Goal: Transaction & Acquisition: Download file/media

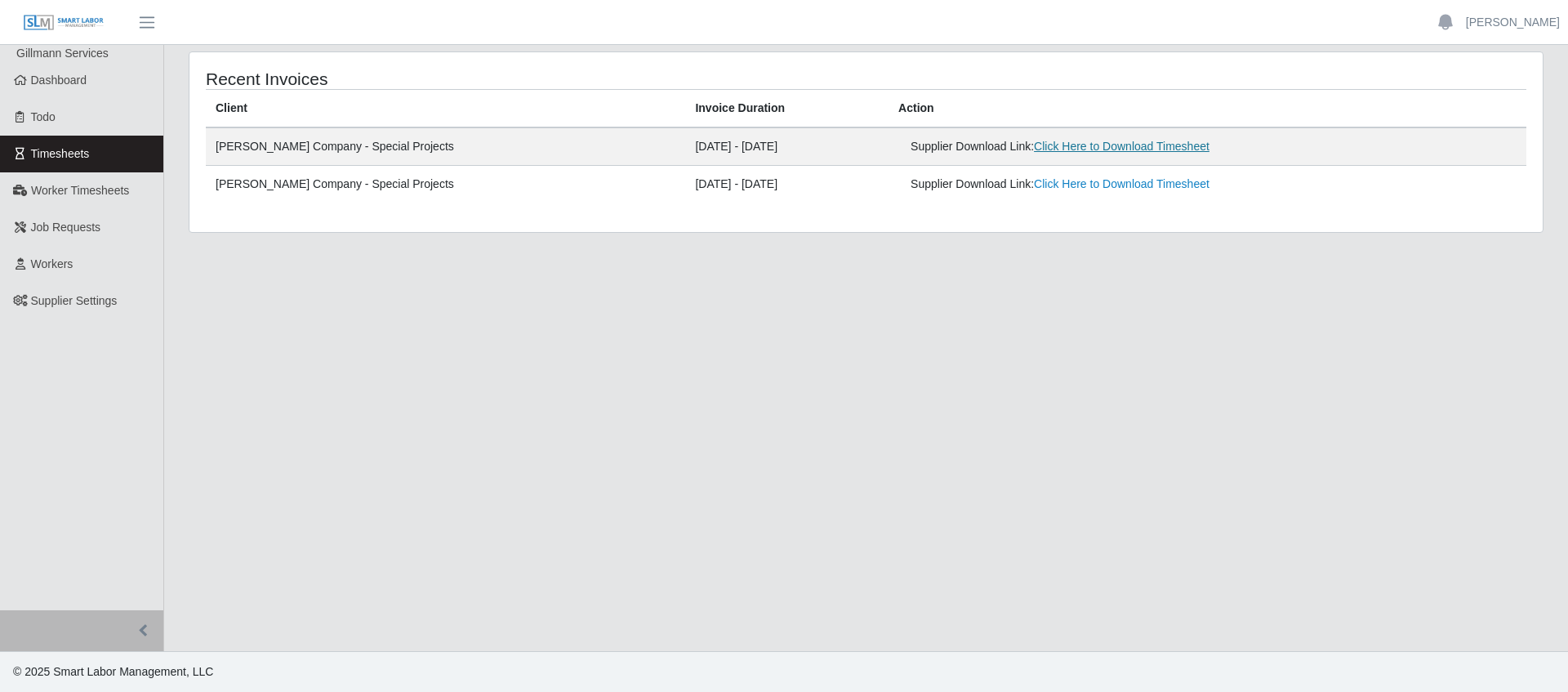
click at [1077, 149] on link "Click Here to Download Timesheet" at bounding box center [1121, 146] width 176 height 13
